Goal: Task Accomplishment & Management: Complete application form

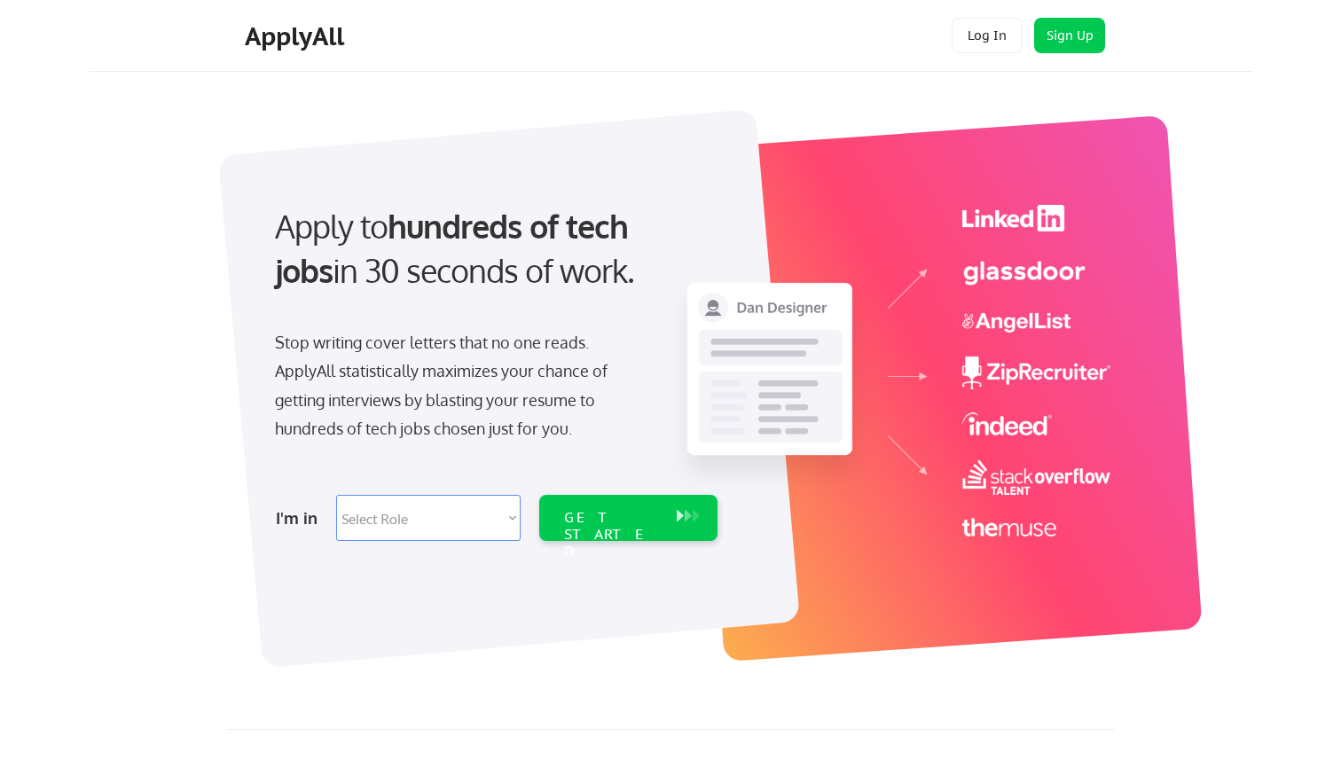
click at [480, 518] on select "Select Role Software Engineering Product Management Customer Success Sales UI/U…" at bounding box center [428, 518] width 184 height 46
select select ""sales""
click at [336, 495] on select "Select Role Software Engineering Product Management Customer Success Sales UI/U…" at bounding box center [428, 518] width 184 height 46
select select ""sales""
click at [629, 523] on div "GET STARTED" at bounding box center [611, 534] width 95 height 51
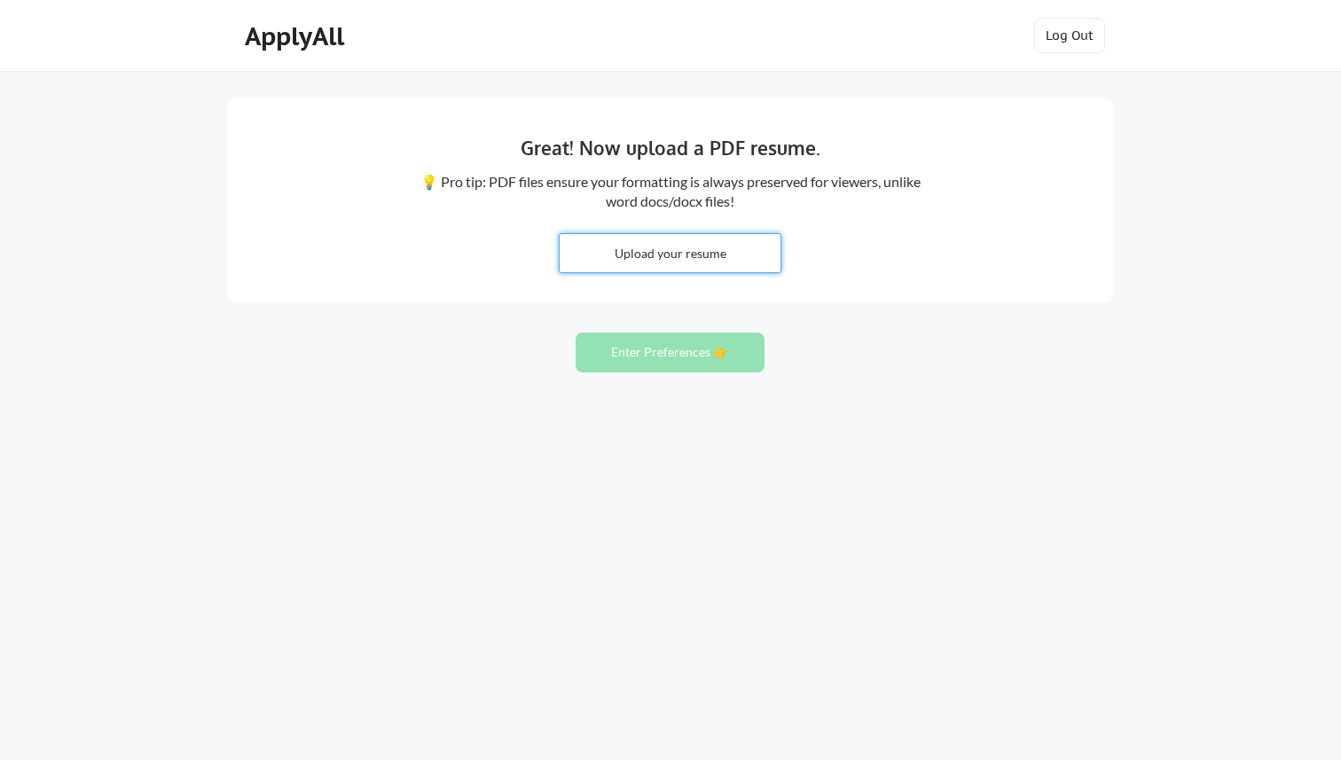
click at [716, 254] on input "file" at bounding box center [670, 253] width 221 height 38
type input "C:\fakepath\Felicia Eldred Resume.pdf"
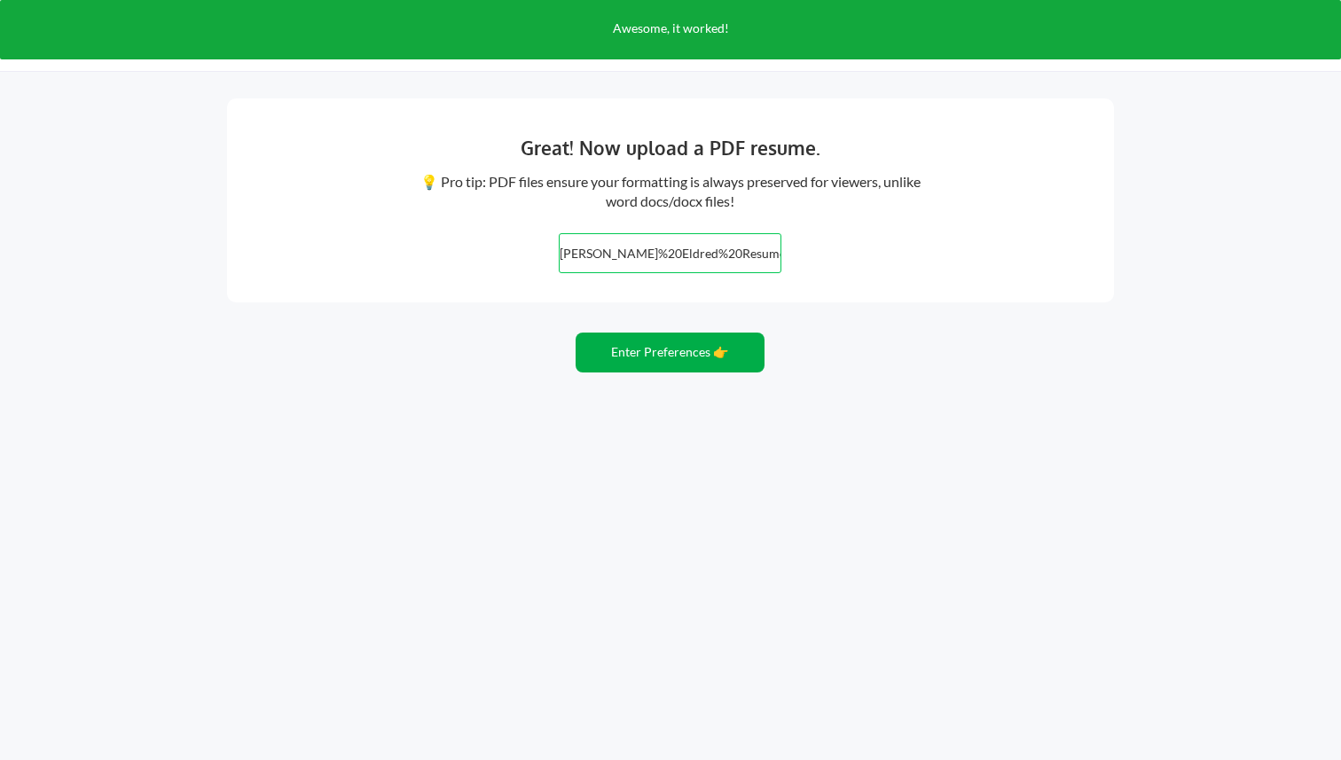
click at [636, 352] on button "Enter Preferences 👉" at bounding box center [669, 353] width 189 height 40
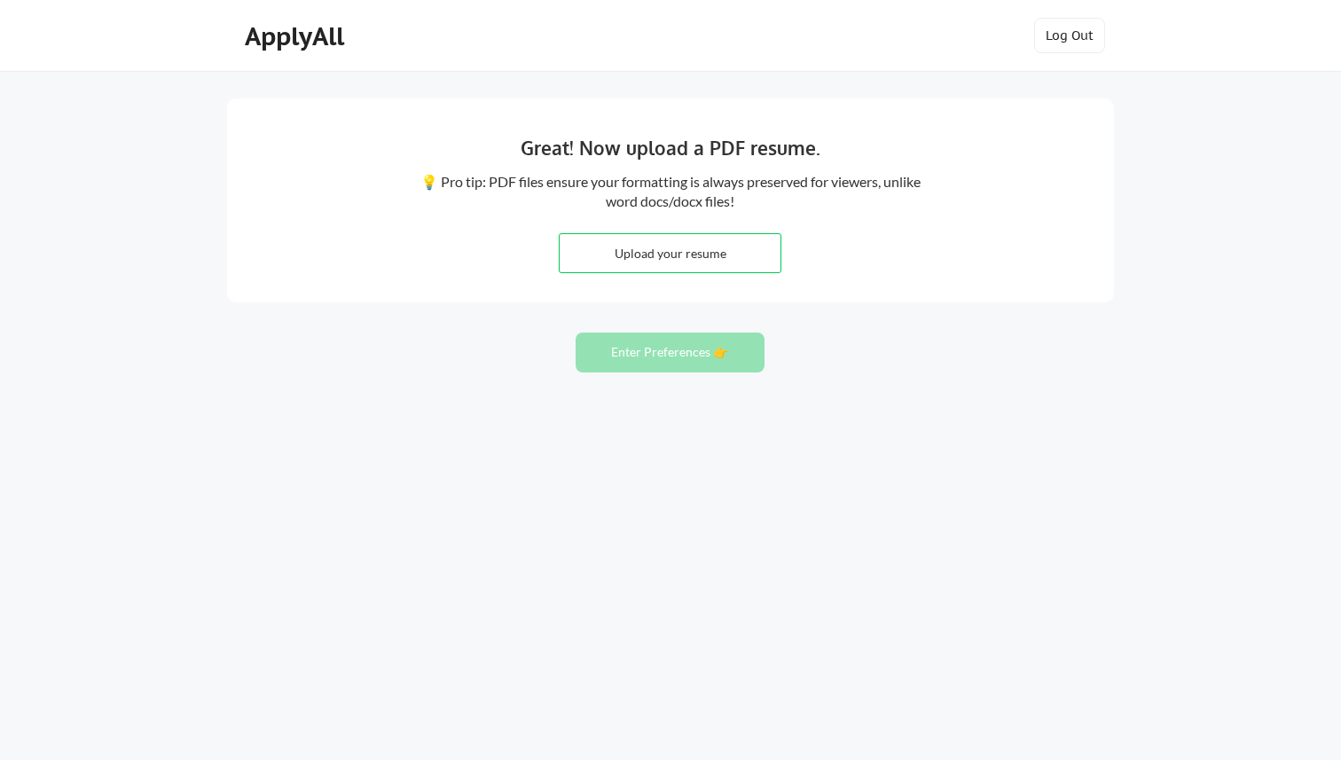
click at [711, 257] on input "file" at bounding box center [670, 253] width 221 height 38
type input "C:\fakepath\[PERSON_NAME] Resume.pdf"
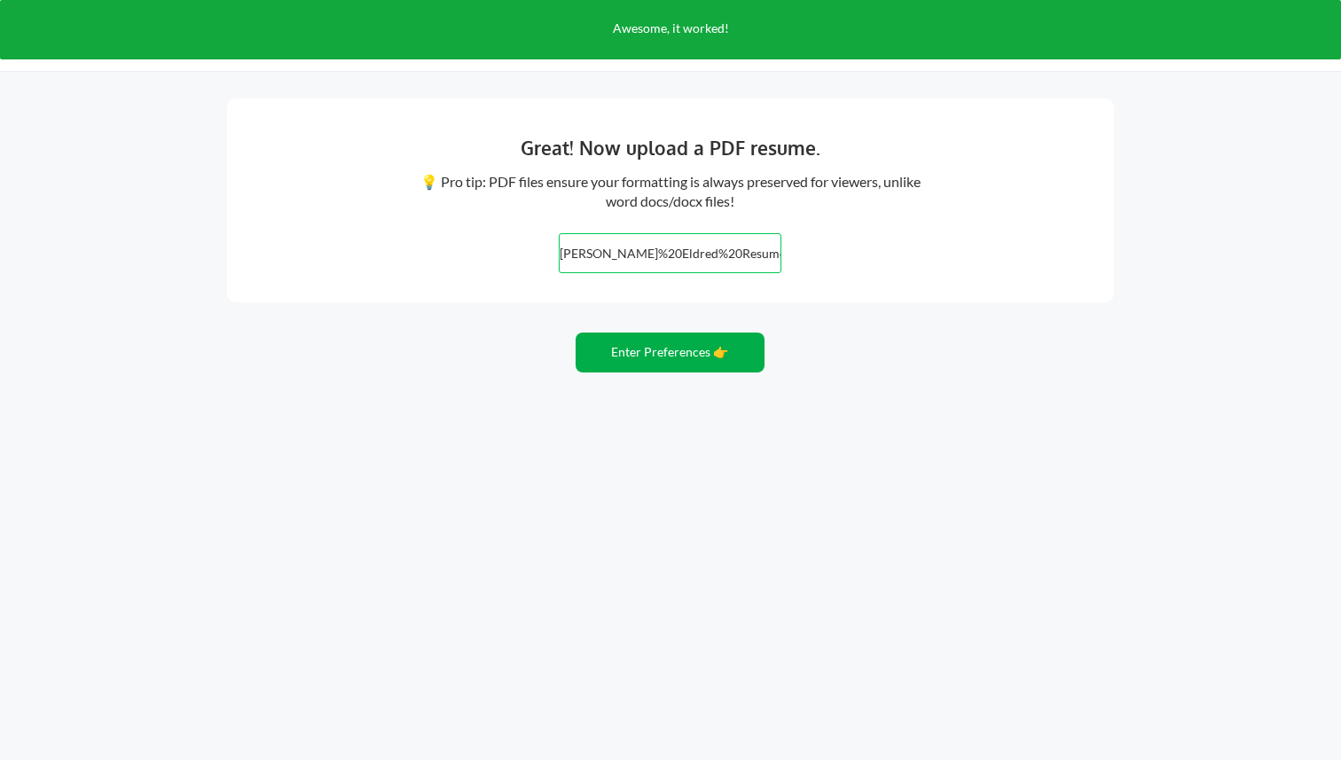
click at [678, 352] on button "Enter Preferences 👉" at bounding box center [669, 353] width 189 height 40
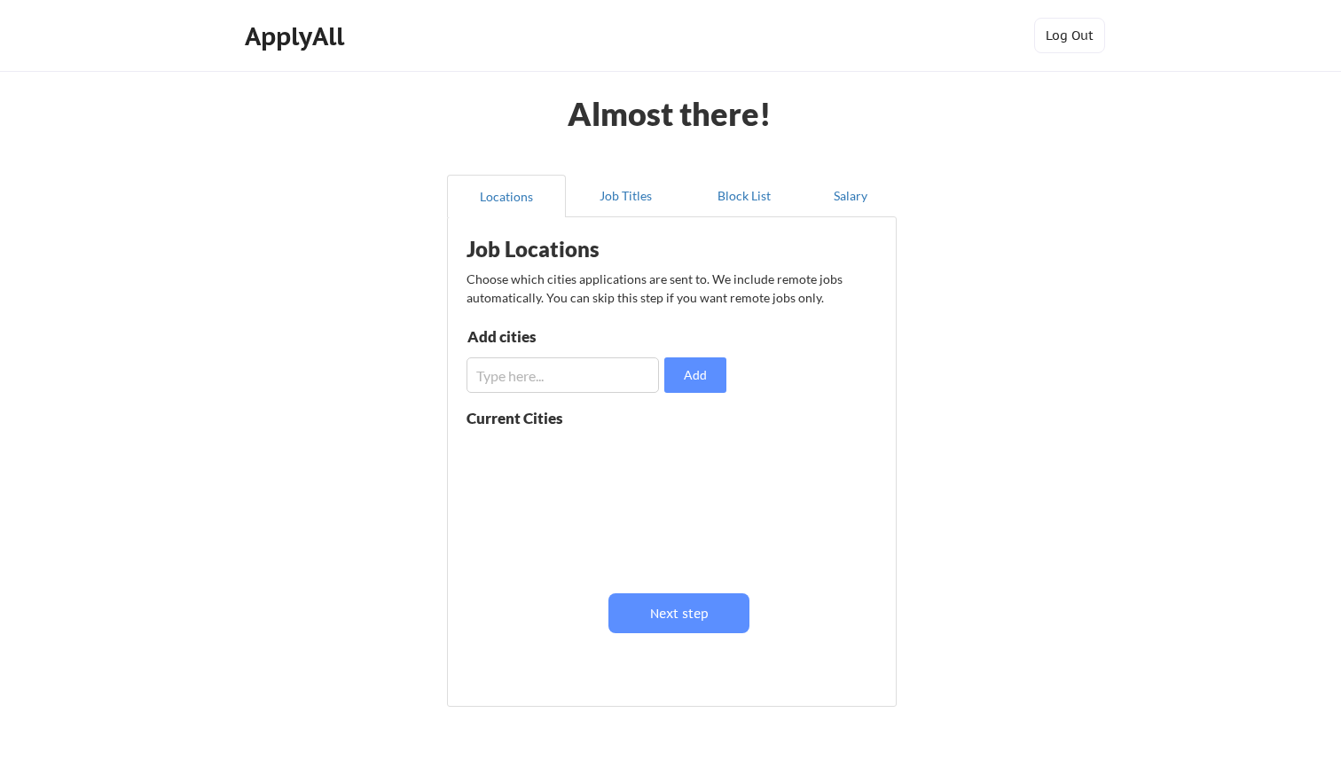
click at [612, 373] on input "input" at bounding box center [562, 374] width 192 height 35
type input "[GEOGRAPHIC_DATA], [GEOGRAPHIC_DATA]"
click at [700, 380] on button "Add" at bounding box center [695, 374] width 62 height 35
click at [679, 452] on div "[GEOGRAPHIC_DATA], [GEOGRAPHIC_DATA]" at bounding box center [577, 451] width 223 height 35
click at [677, 455] on button at bounding box center [671, 452] width 13 height 13
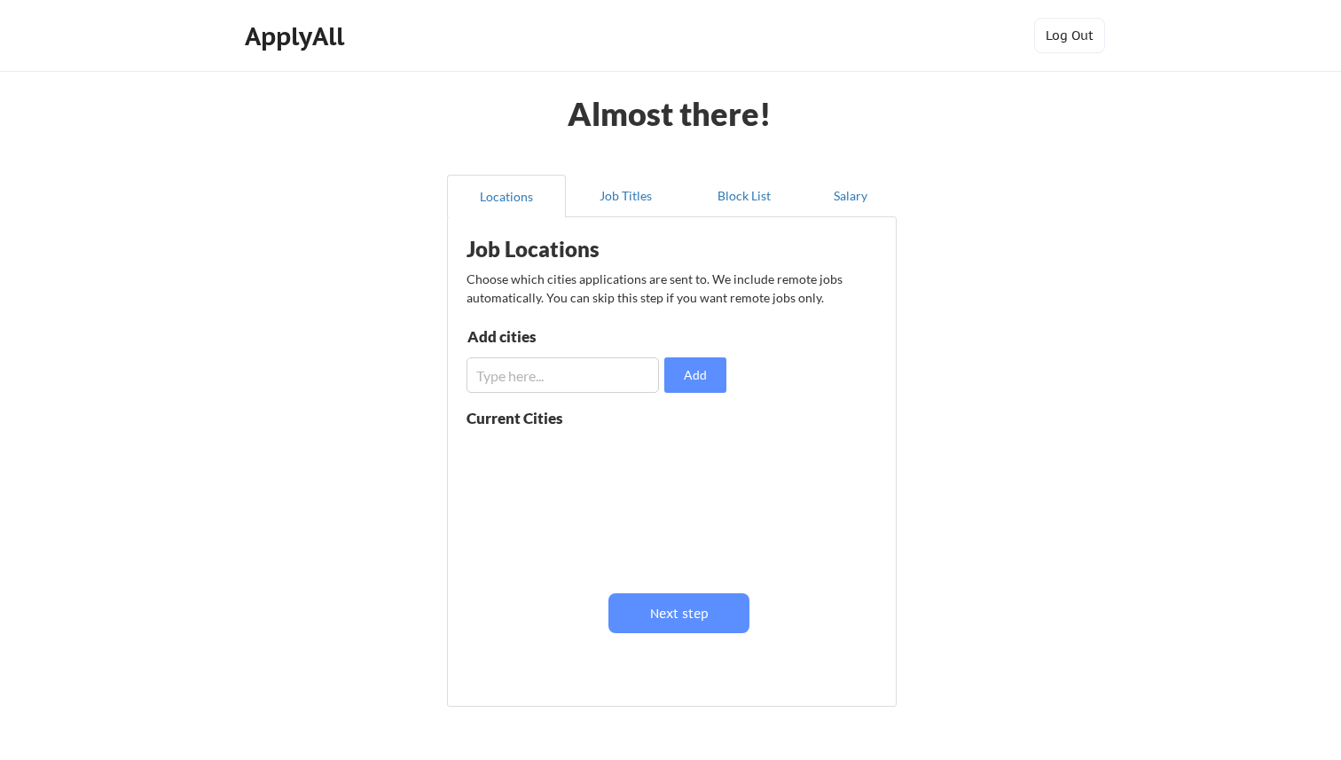
click at [554, 368] on input "input" at bounding box center [562, 374] width 192 height 35
type input "[GEOGRAPHIC_DATA], [GEOGRAPHIC_DATA]"
click at [712, 384] on button "Add" at bounding box center [695, 374] width 62 height 35
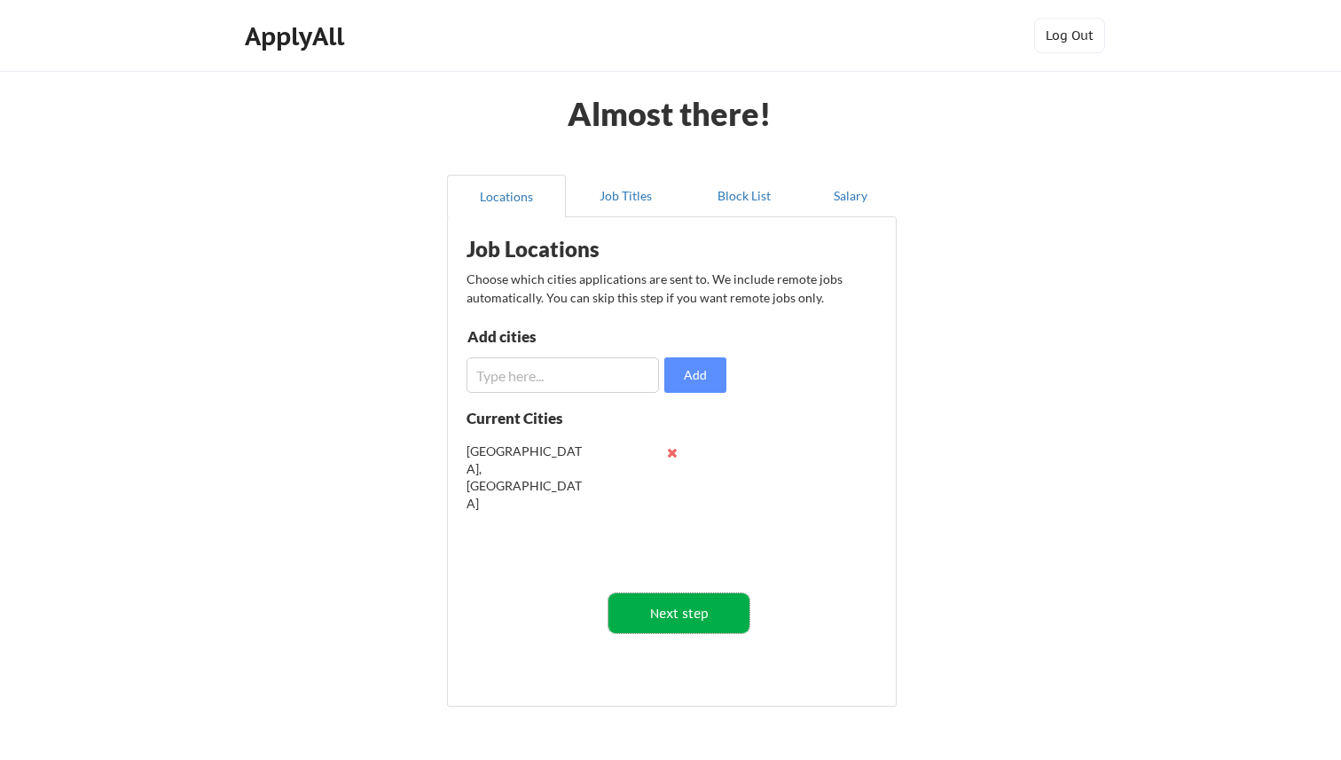
click at [678, 622] on button "Next step" at bounding box center [678, 613] width 141 height 40
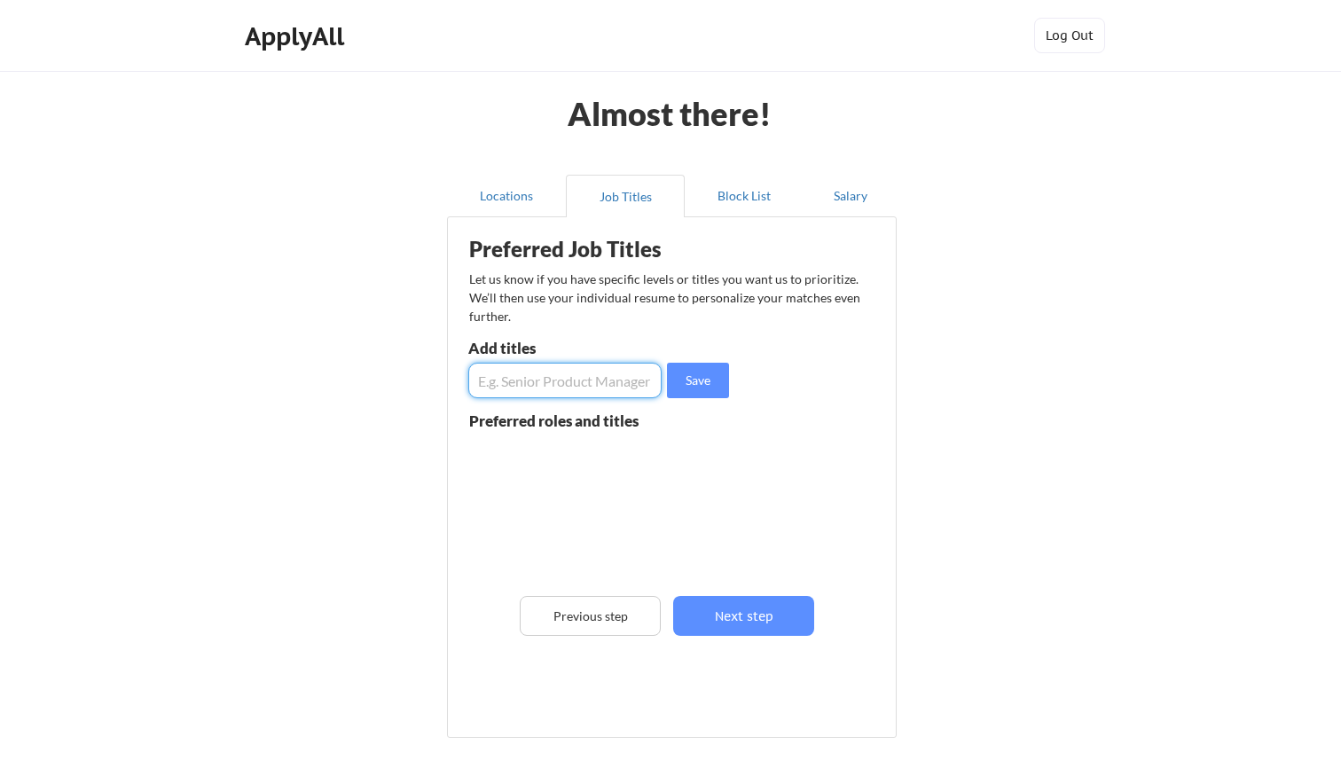
click at [550, 380] on input "input" at bounding box center [564, 380] width 193 height 35
type input "Sr Manager, Customer Success"
click at [703, 380] on button "Save" at bounding box center [698, 380] width 62 height 35
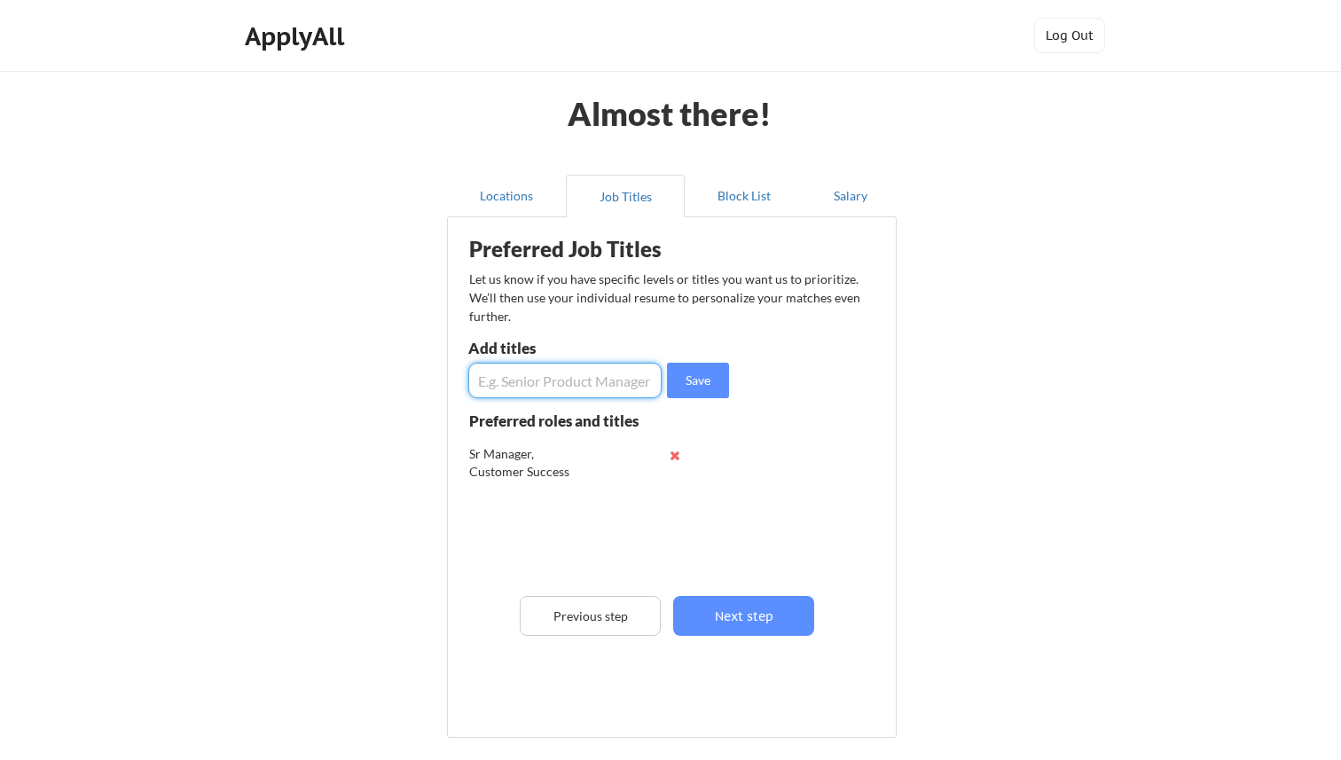
click at [605, 385] on input "input" at bounding box center [564, 380] width 193 height 35
type input "Sr Manager, Account Management"
click at [699, 378] on button "Save" at bounding box center [698, 380] width 62 height 35
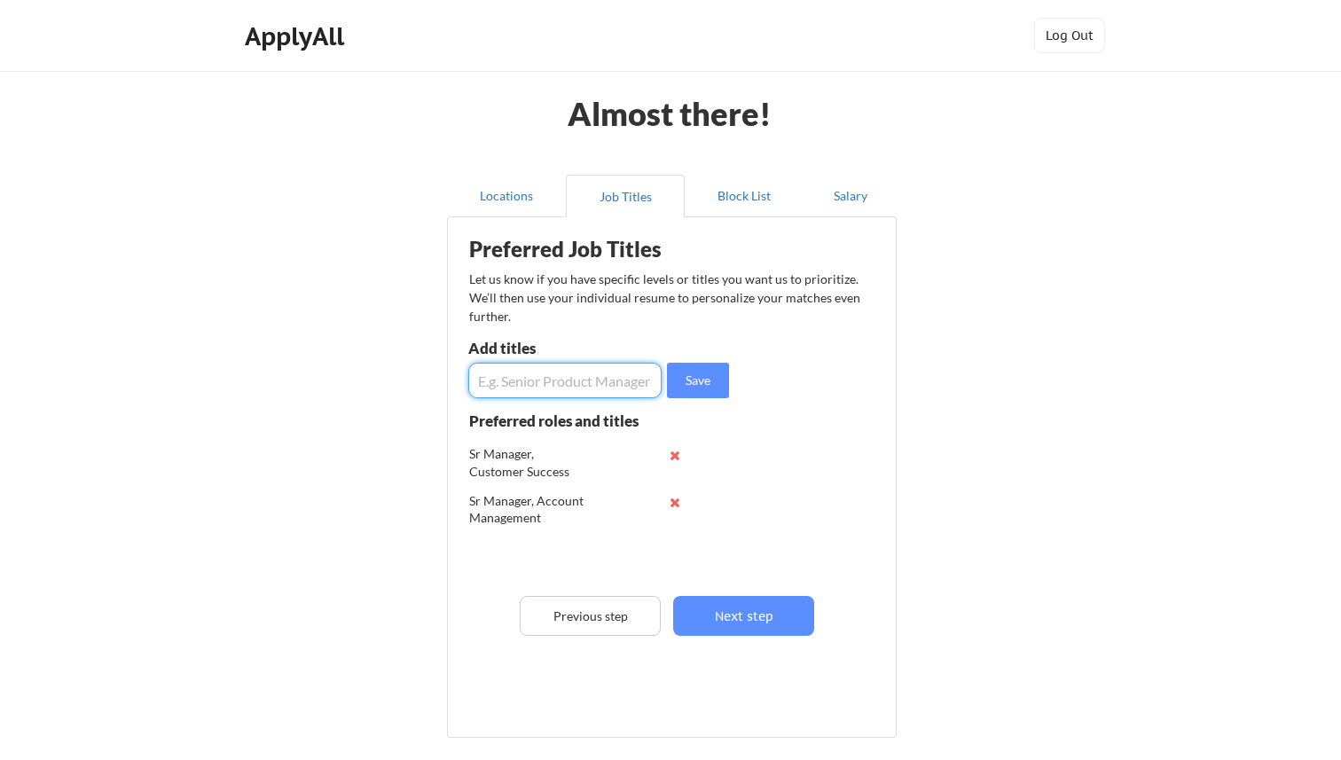
click at [568, 373] on input "input" at bounding box center [564, 380] width 193 height 35
type input "Director, Customer Success"
click at [702, 380] on button "Save" at bounding box center [698, 380] width 62 height 35
click at [599, 381] on input "input" at bounding box center [564, 380] width 193 height 35
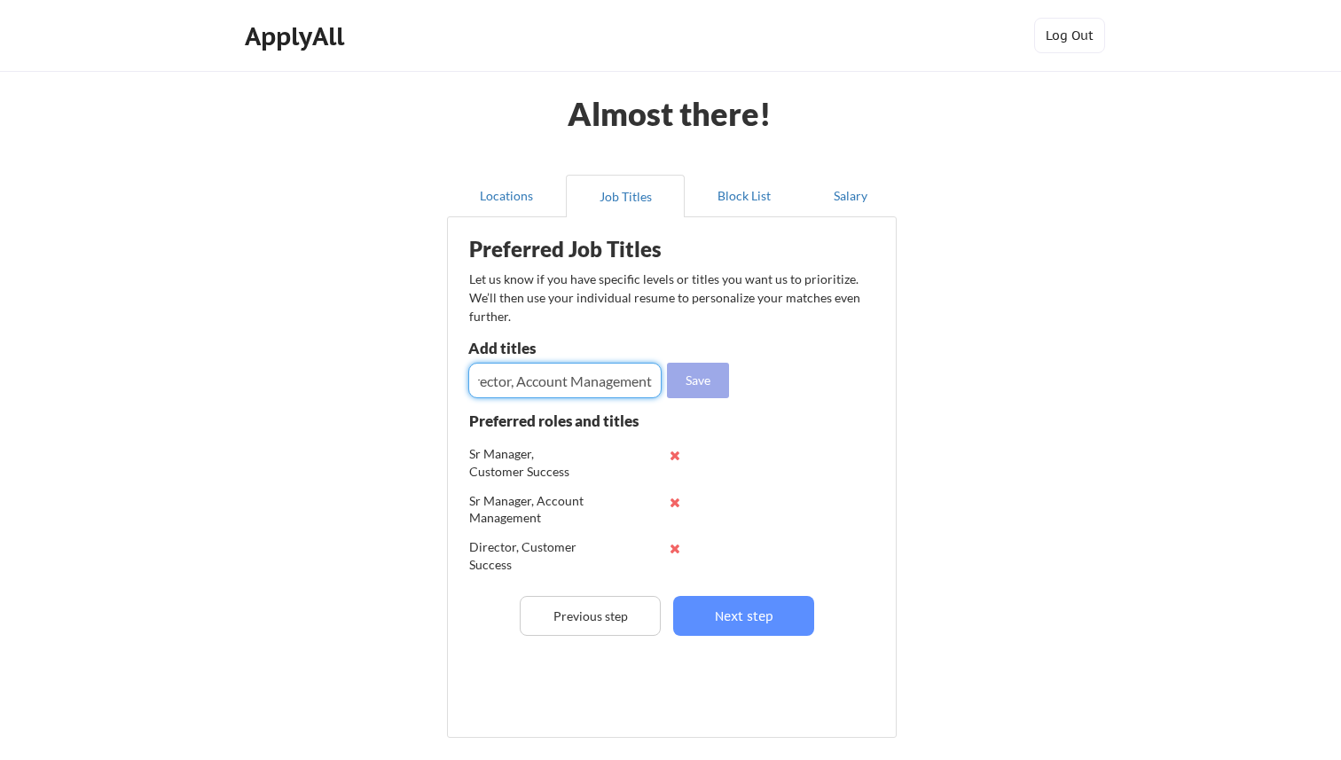
type input "Director, Account Management"
click at [699, 378] on button "Save" at bounding box center [698, 380] width 62 height 35
click at [566, 378] on input "input" at bounding box center [564, 380] width 193 height 35
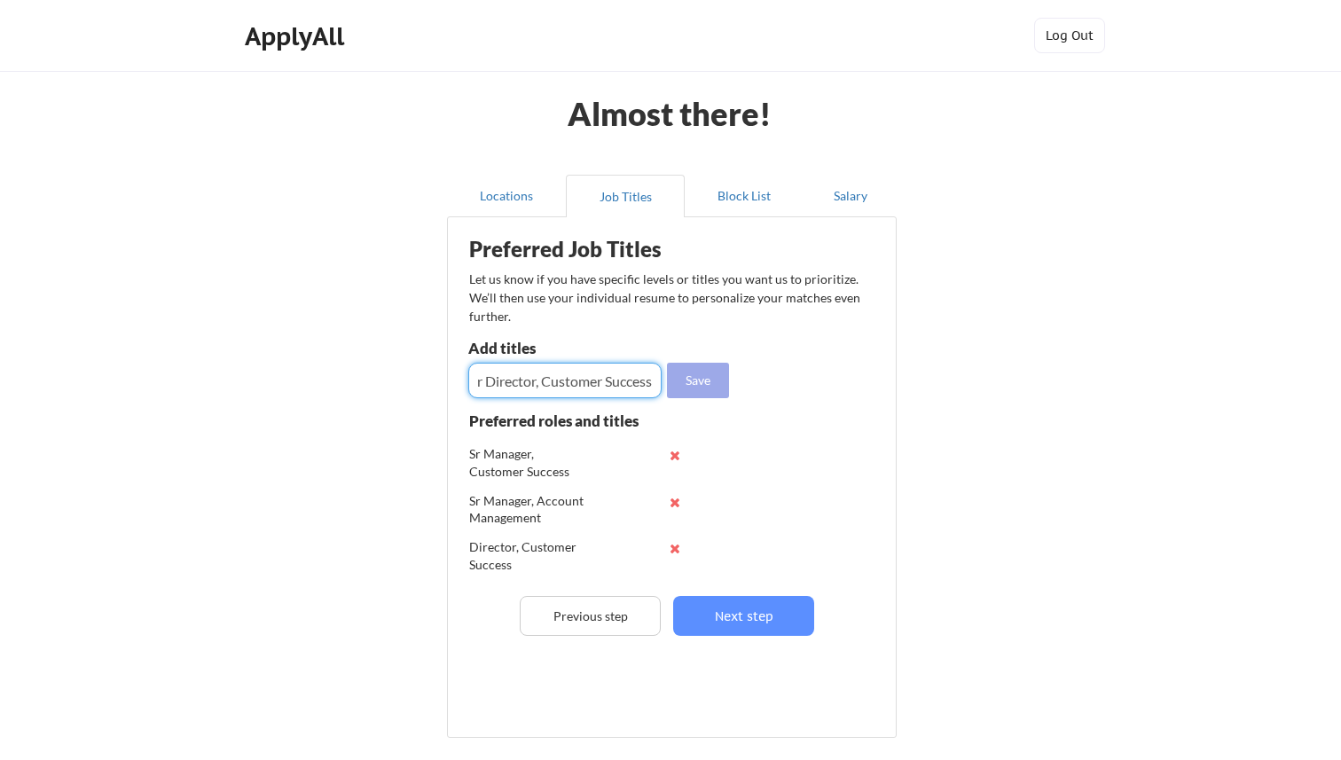
type input "Sr Director, Customer Success"
click at [706, 379] on button "Save" at bounding box center [698, 380] width 62 height 35
click at [583, 384] on input "input" at bounding box center [564, 380] width 193 height 35
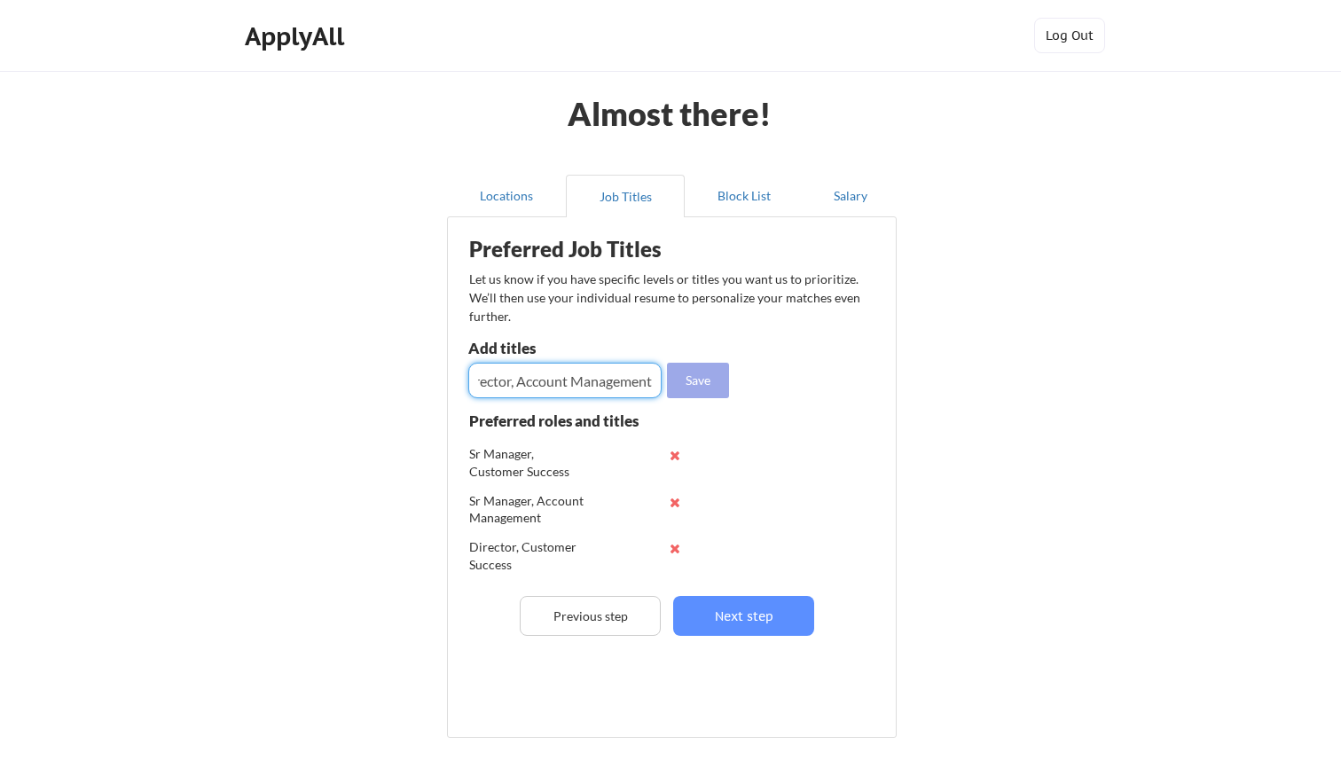
type input "Sr Director, Account Management"
click at [713, 381] on button "Save" at bounding box center [698, 380] width 62 height 35
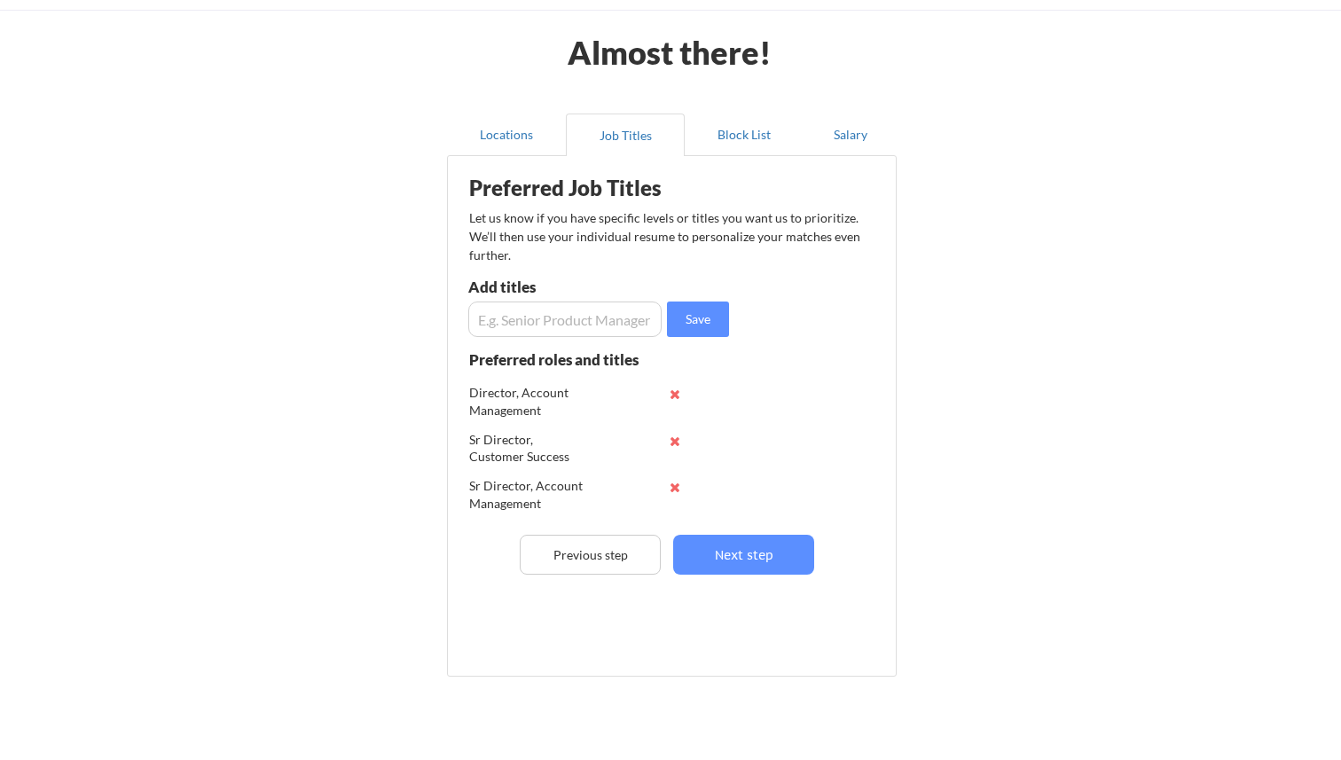
scroll to position [95, 0]
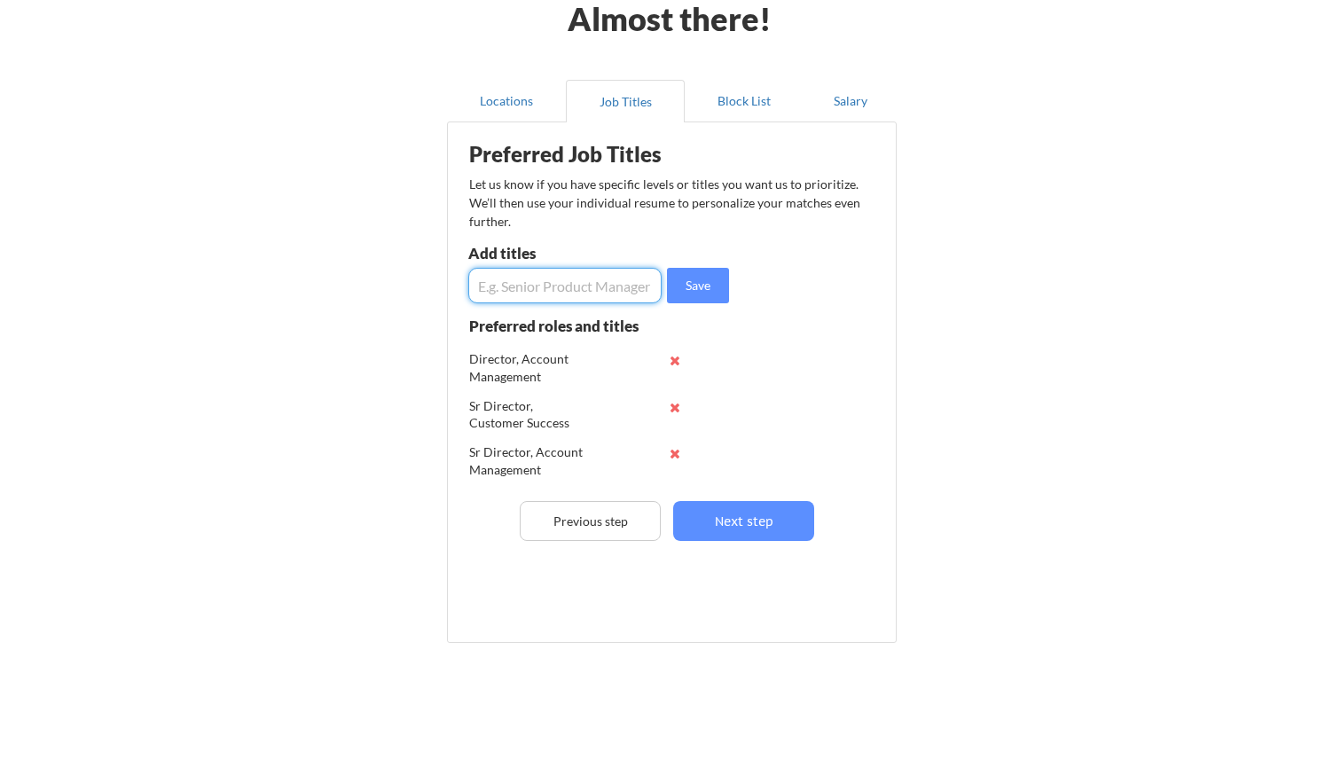
click at [581, 287] on input "input" at bounding box center [564, 285] width 193 height 35
type input "Head of Customer Success"
click at [694, 292] on button "Save" at bounding box center [698, 285] width 62 height 35
click at [598, 290] on input "input" at bounding box center [564, 285] width 193 height 35
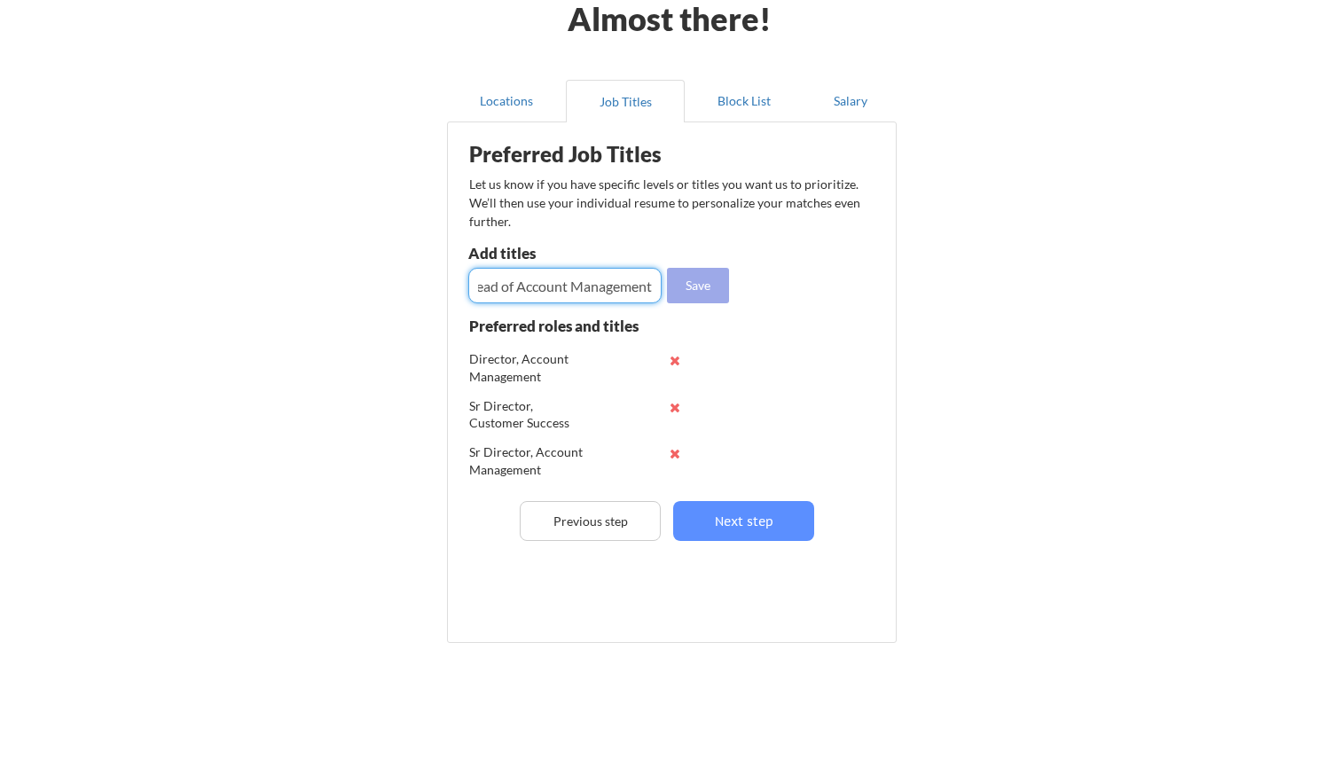
type input "Head of Account Management"
click at [698, 284] on button "Save" at bounding box center [698, 285] width 62 height 35
click at [561, 283] on input "input" at bounding box center [564, 285] width 193 height 35
type input "VP, Customer Success"
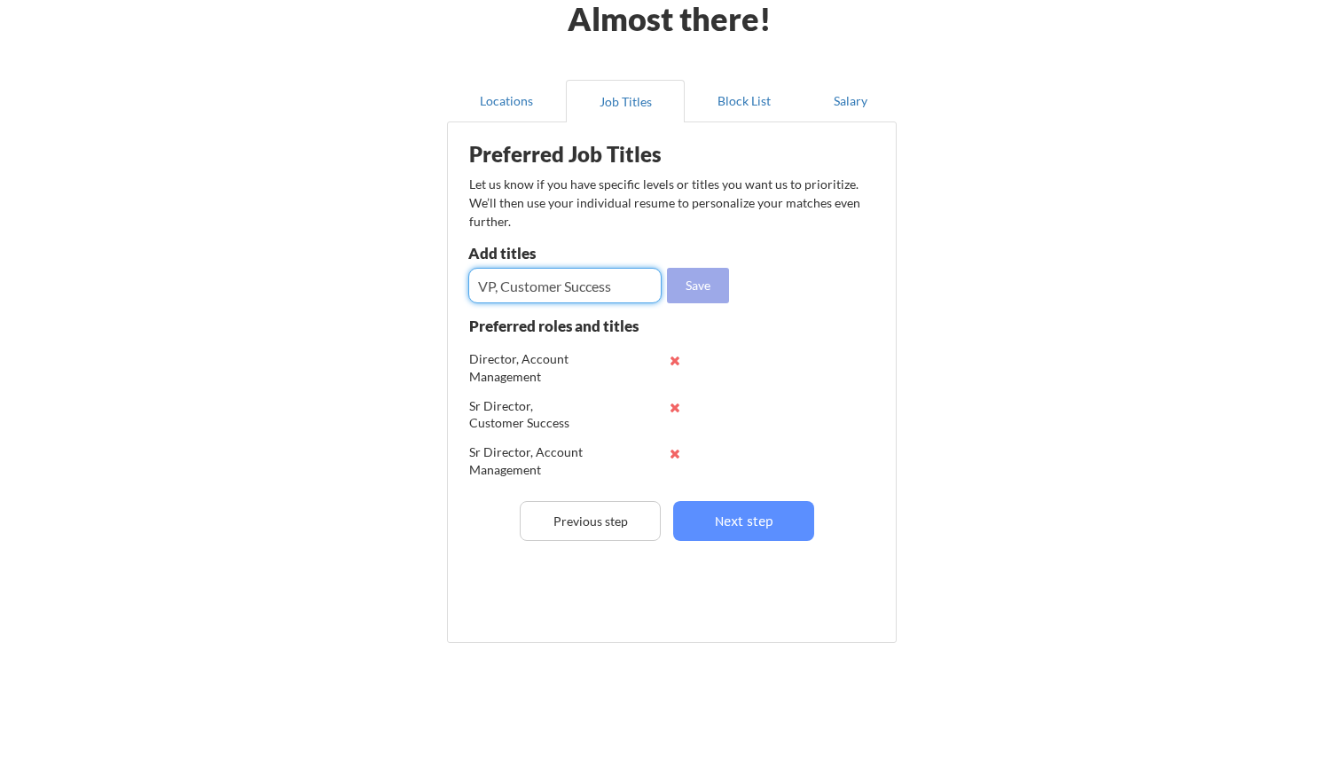
click at [714, 287] on button "Save" at bounding box center [698, 285] width 62 height 35
click at [625, 295] on input "input" at bounding box center [564, 285] width 193 height 35
type input "VP, Account Management"
click at [712, 281] on button "Save" at bounding box center [698, 285] width 62 height 35
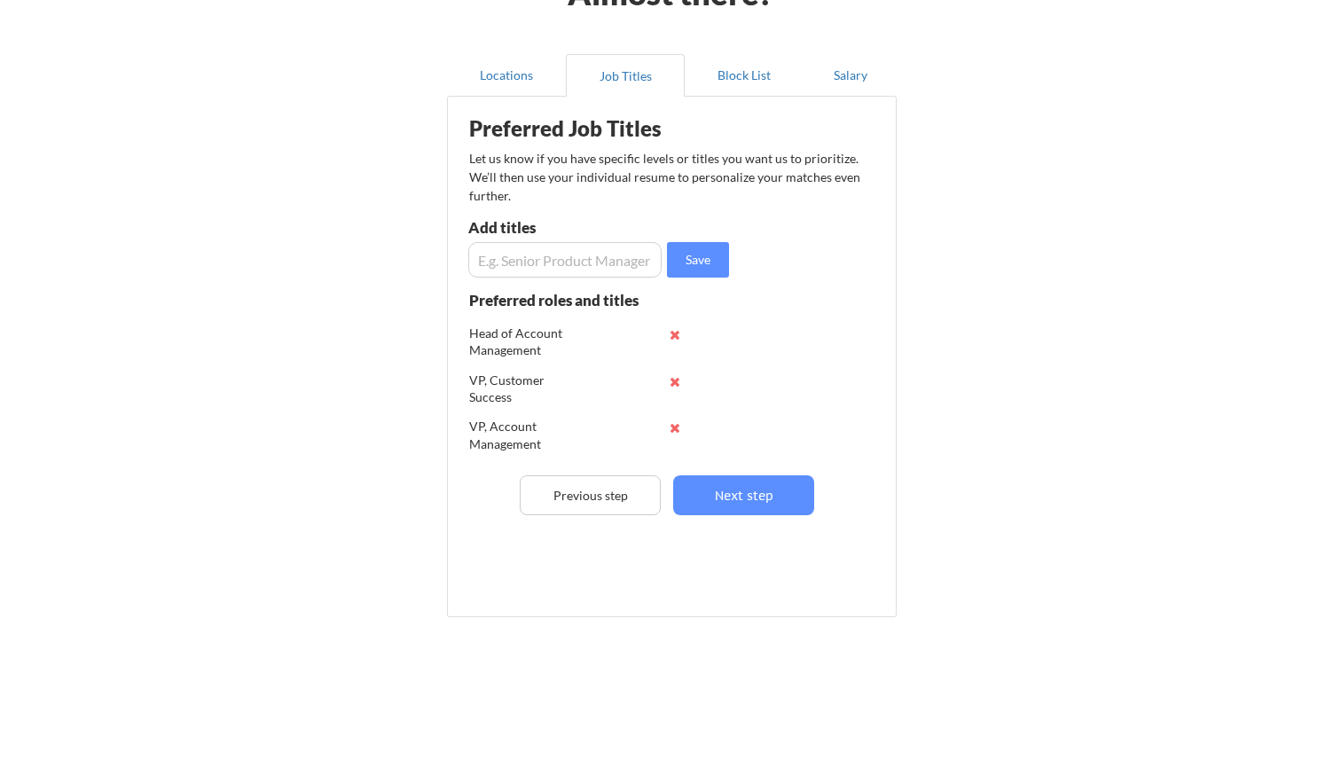
scroll to position [140, 0]
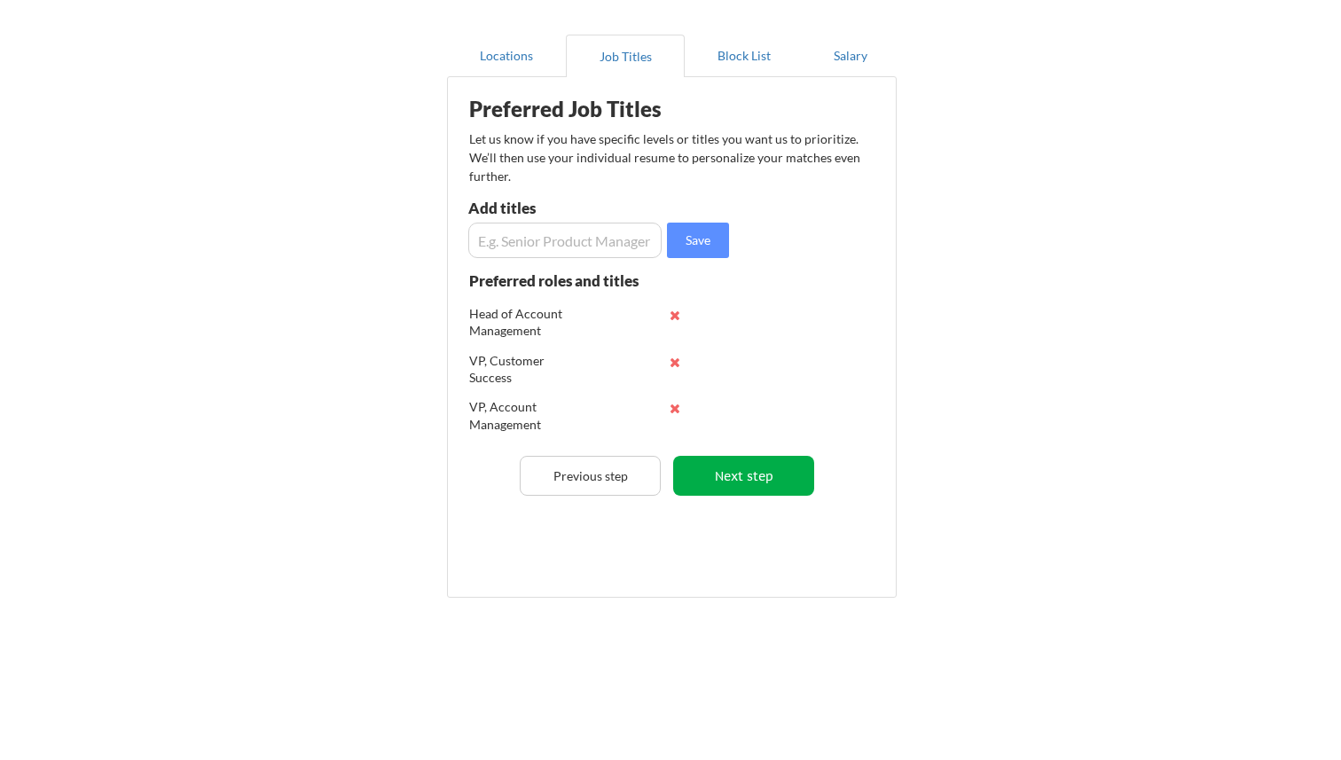
click at [758, 480] on button "Next step" at bounding box center [743, 476] width 141 height 40
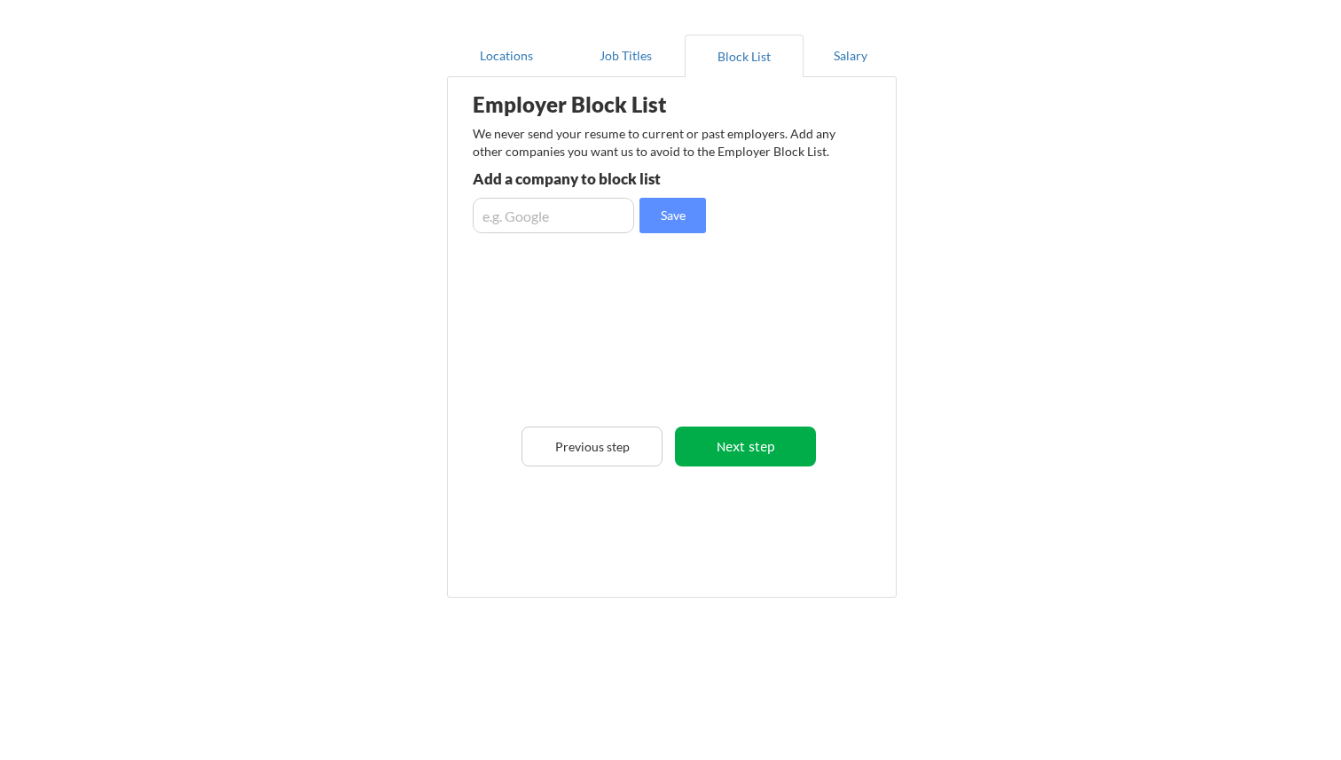
click at [773, 451] on button "Next step" at bounding box center [745, 447] width 141 height 40
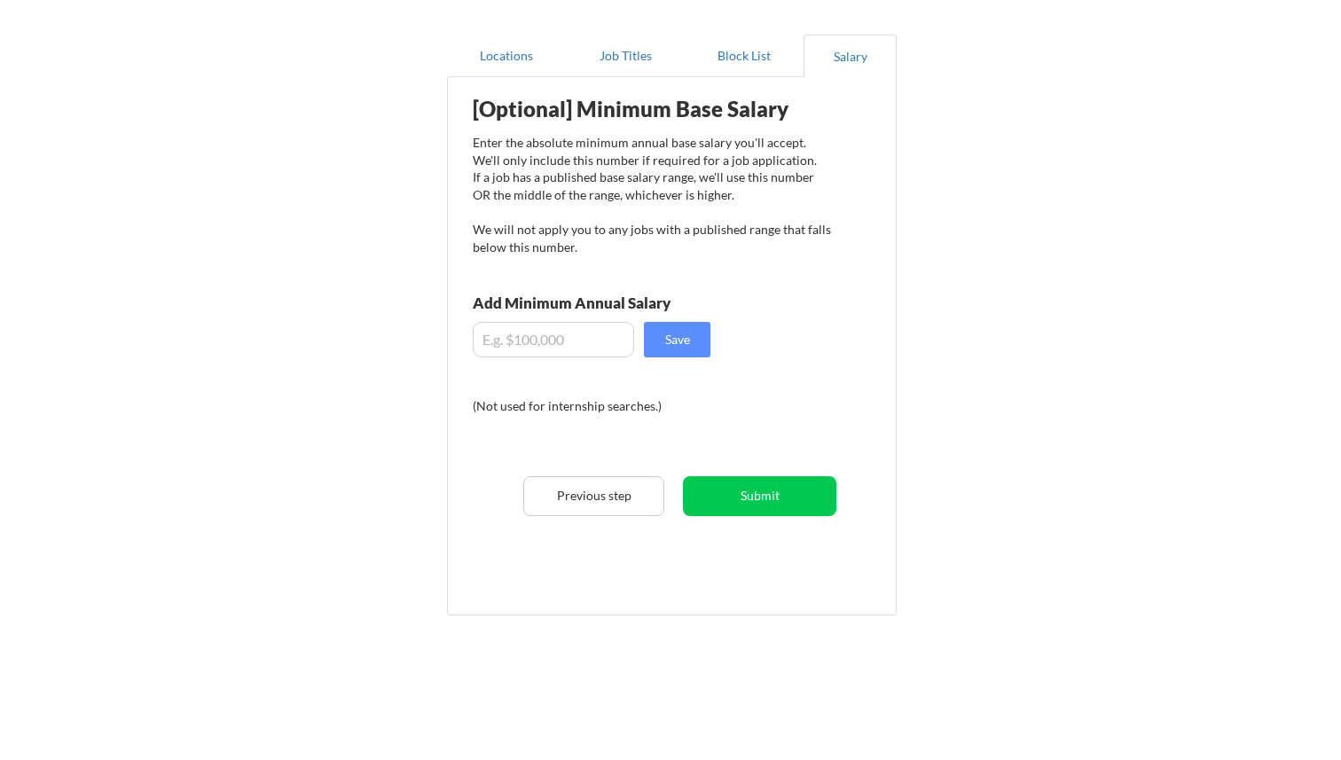
click at [561, 351] on input "input" at bounding box center [553, 339] width 161 height 35
drag, startPoint x: 538, startPoint y: 340, endPoint x: 489, endPoint y: 341, distance: 49.7
click at [489, 341] on input "input" at bounding box center [553, 339] width 161 height 35
type input "$175,000"
click at [691, 333] on button "Save" at bounding box center [677, 339] width 67 height 35
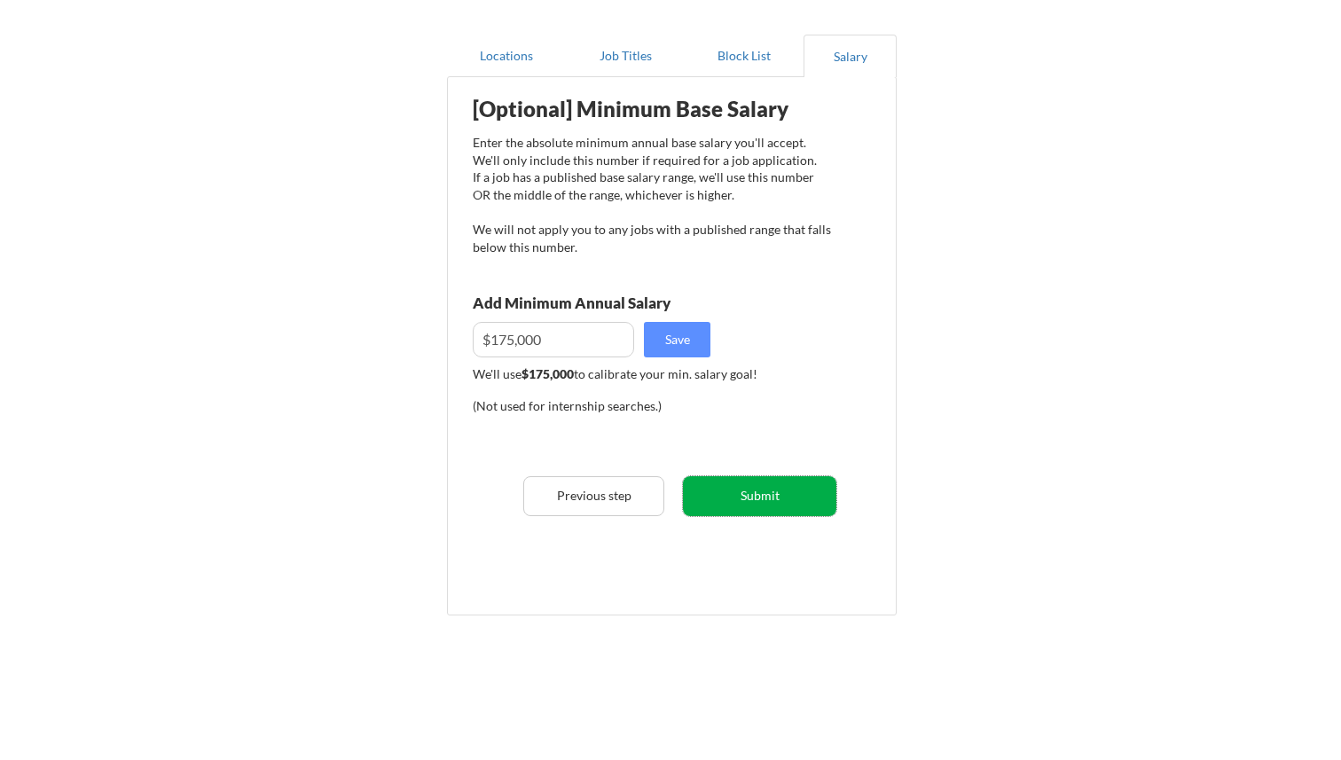
click at [759, 494] on button "Submit" at bounding box center [759, 496] width 153 height 40
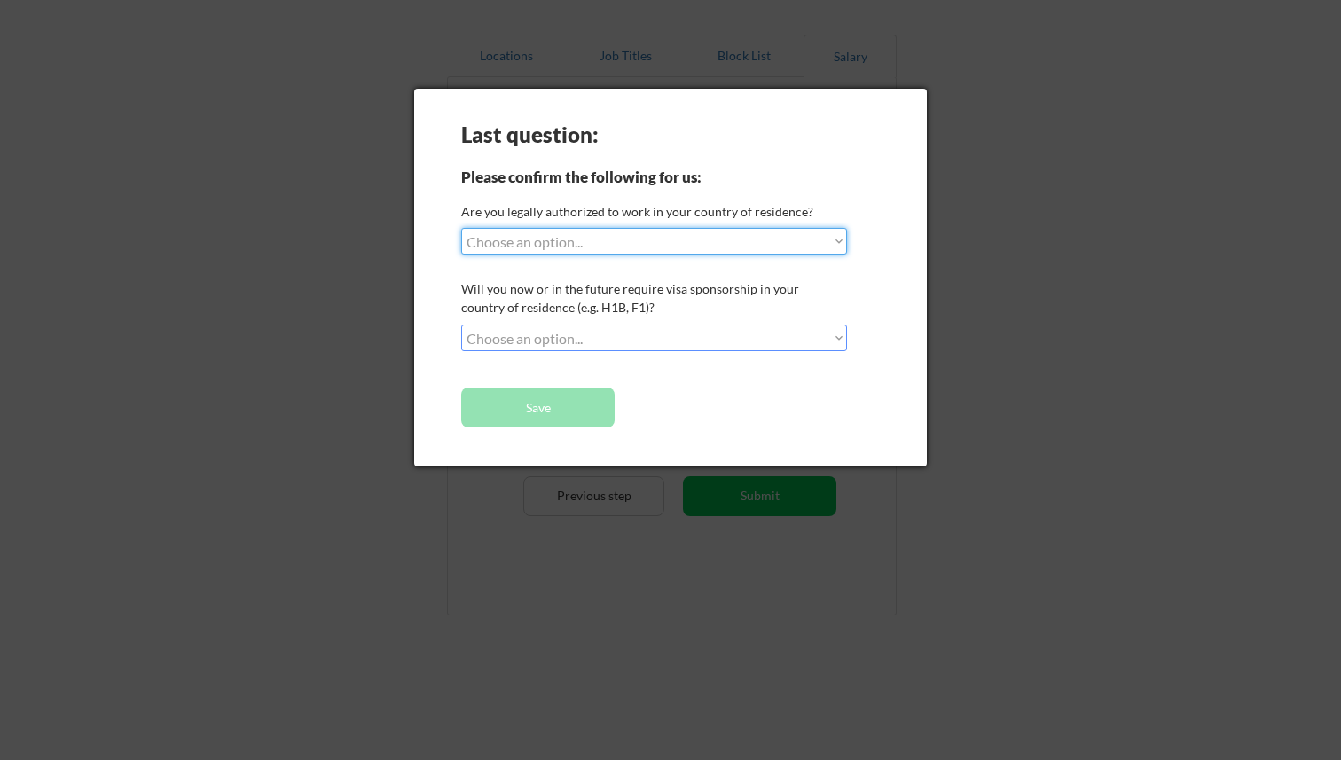
click at [685, 245] on select "Choose an option... Yes, I am a [DEMOGRAPHIC_DATA] Citizen Yes, I am a [DEMOGRA…" at bounding box center [654, 241] width 386 height 27
select select ""yes__i_am_a_[DEMOGRAPHIC_DATA]""
click at [461, 228] on select "Choose an option... Yes, I am a [DEMOGRAPHIC_DATA] Citizen Yes, I am a [DEMOGRA…" at bounding box center [654, 241] width 386 height 27
click at [644, 339] on select "Choose an option... No, I will not need sponsorship Yes, I will need sponsorship" at bounding box center [654, 338] width 386 height 27
select select ""no__i_will_not_need_sponsorship""
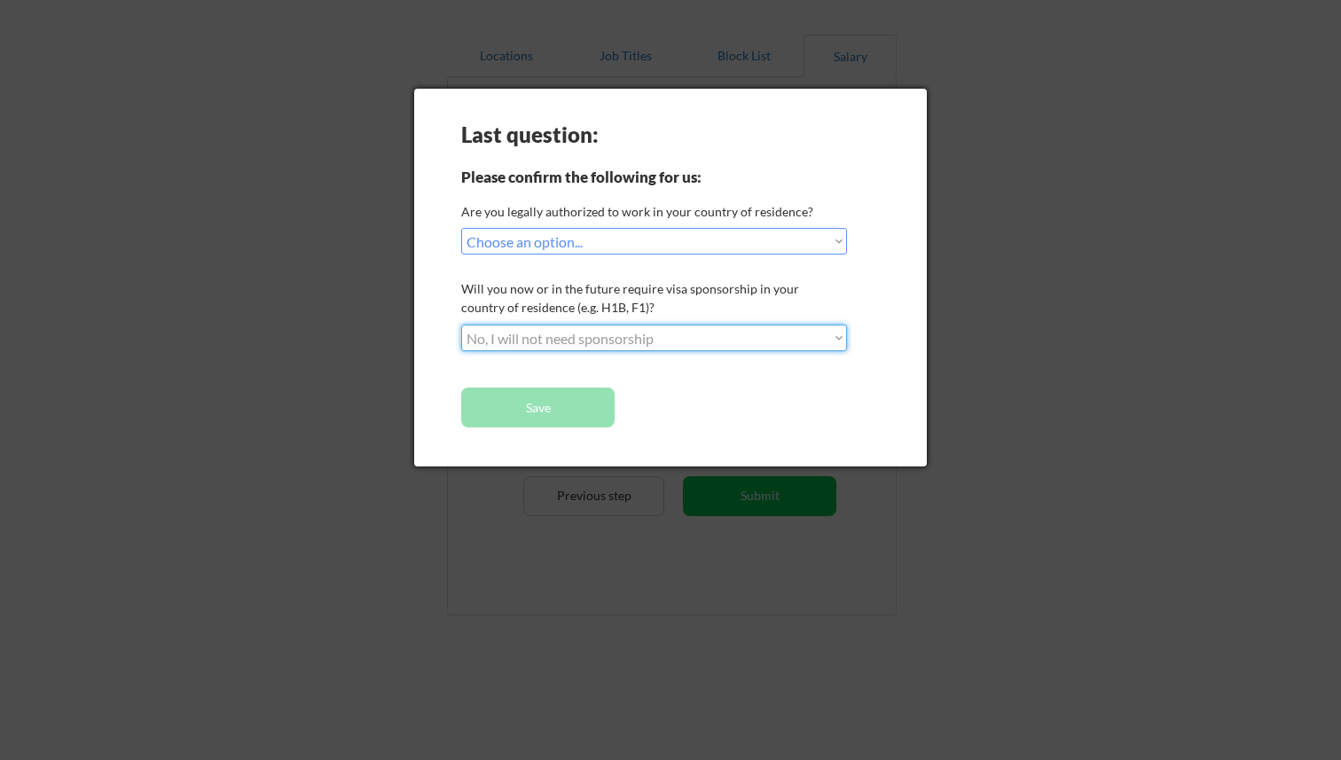
click at [461, 325] on select "Choose an option... No, I will not need sponsorship Yes, I will need sponsorship" at bounding box center [654, 338] width 386 height 27
click at [576, 411] on button "Save" at bounding box center [537, 407] width 153 height 40
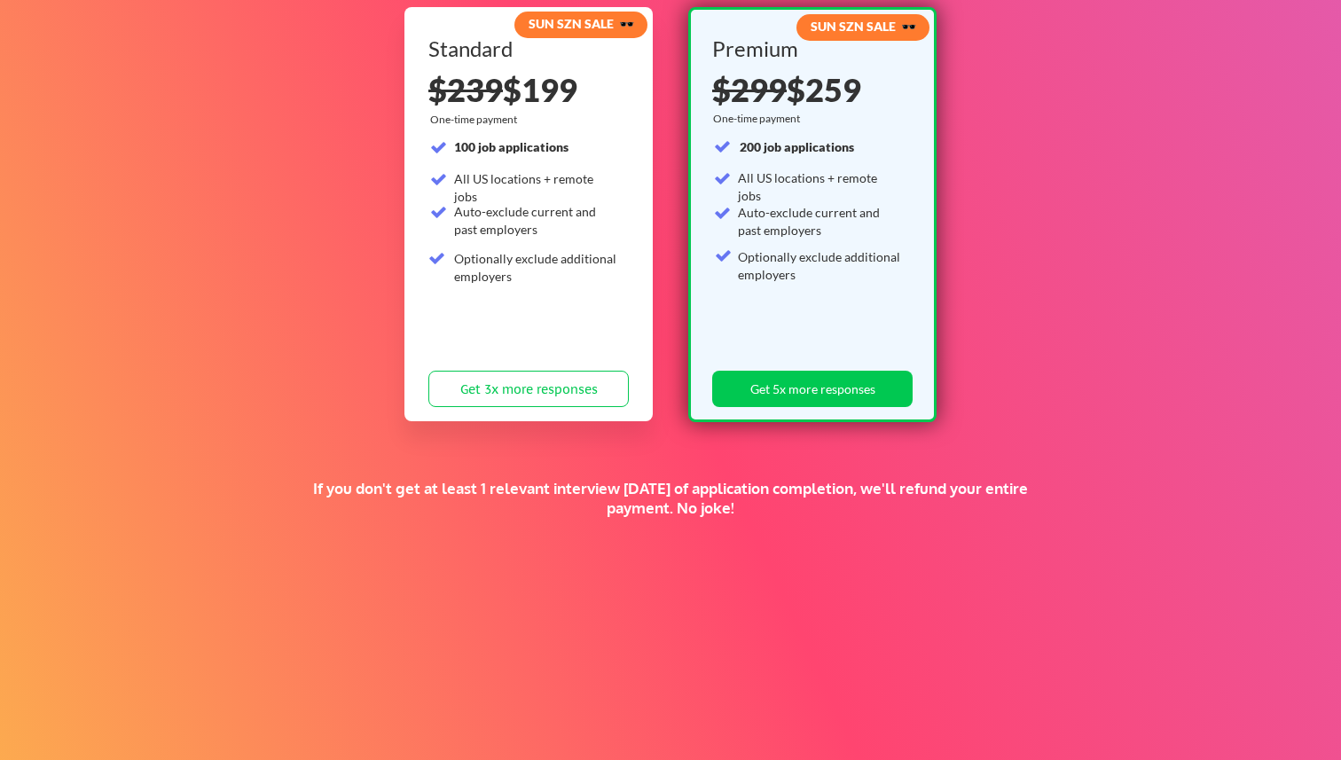
scroll to position [105, 0]
